Goal: Find specific page/section

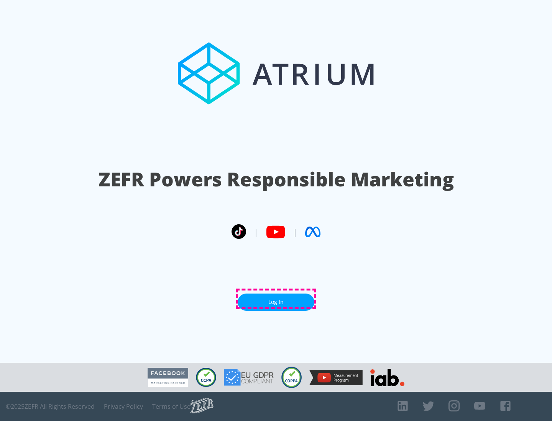
click at [276, 299] on link "Log In" at bounding box center [276, 302] width 77 height 17
